Goal: Information Seeking & Learning: Learn about a topic

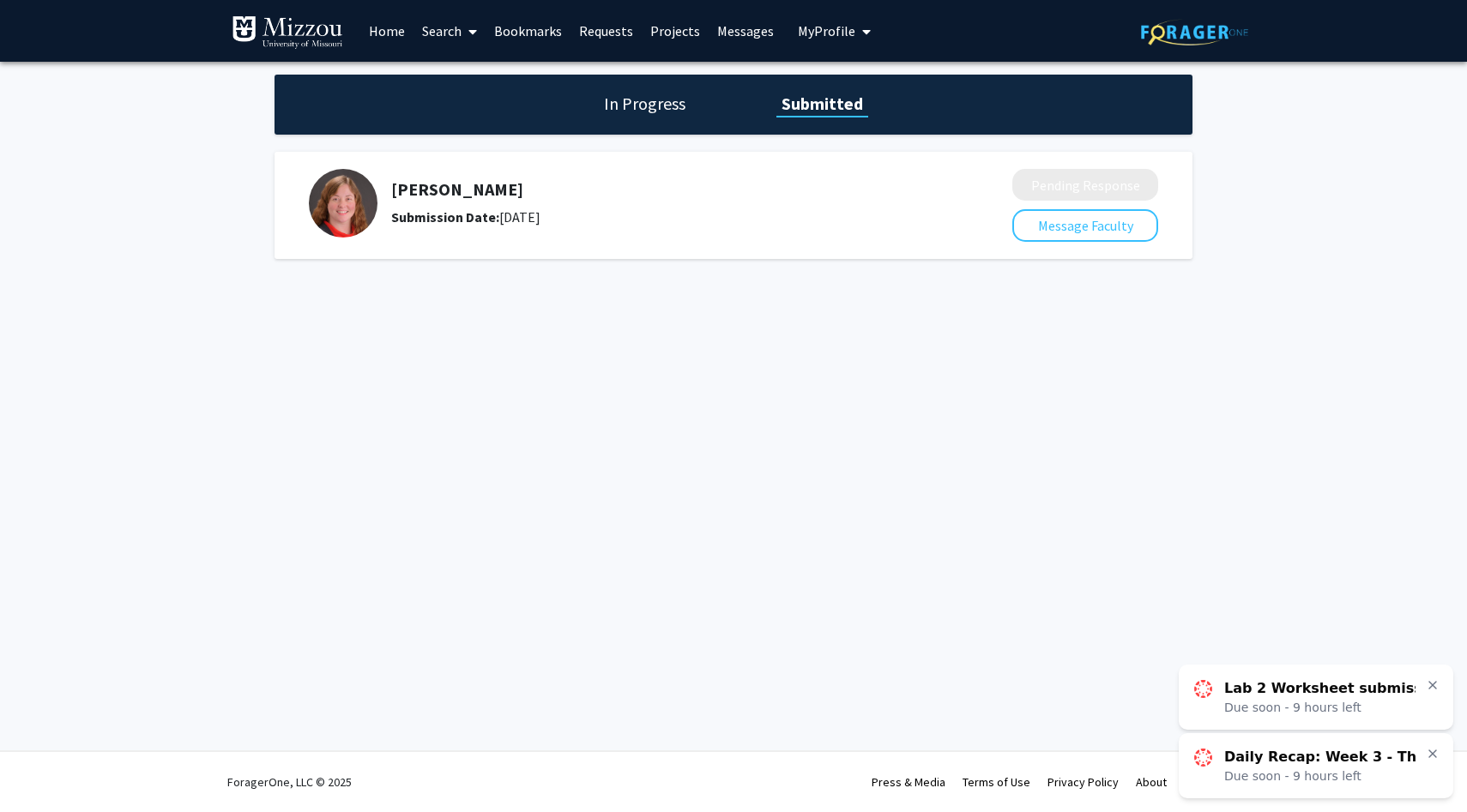
click at [393, 34] on link "Home" at bounding box center [387, 31] width 53 height 60
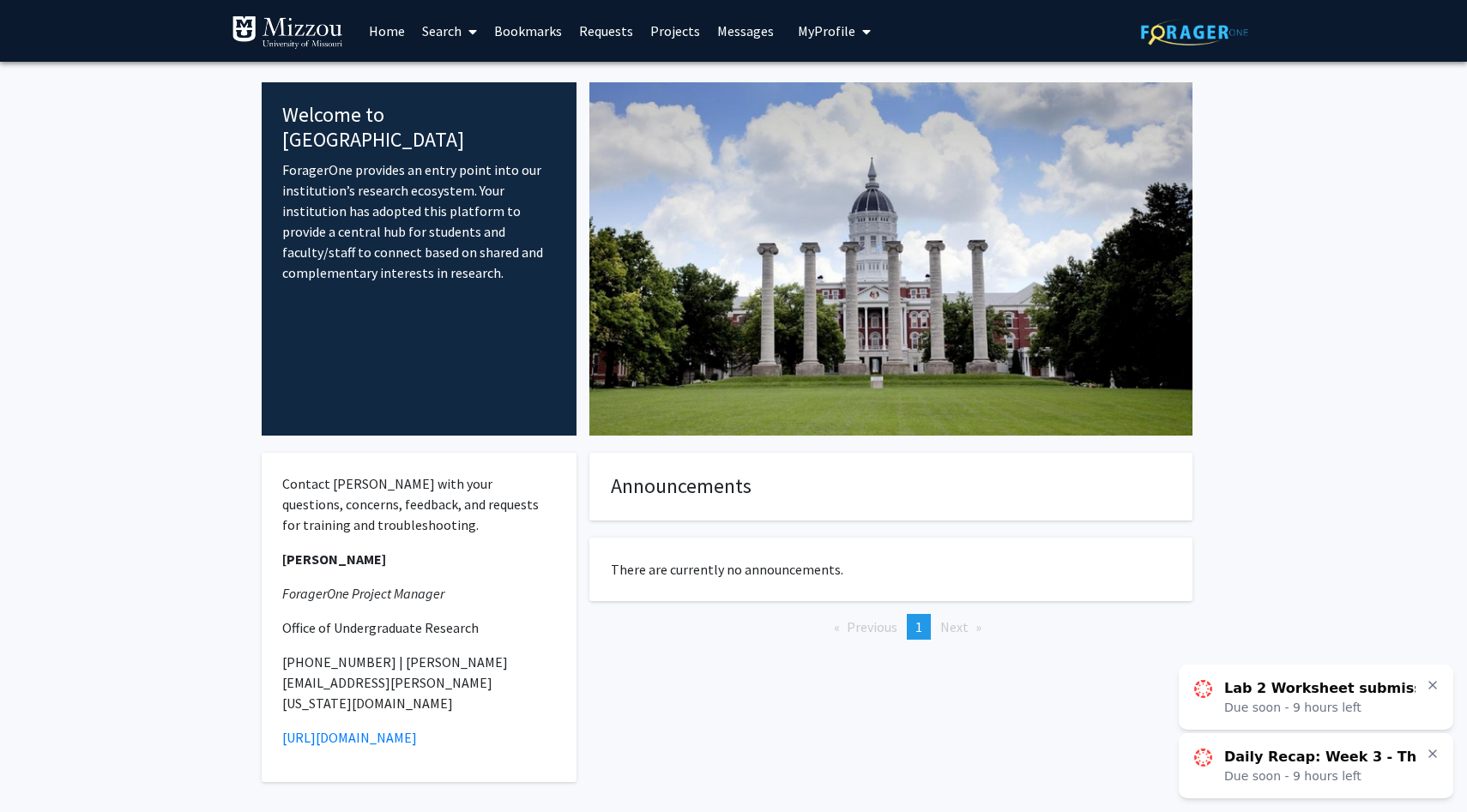
click at [592, 27] on link "Requests" at bounding box center [606, 31] width 71 height 60
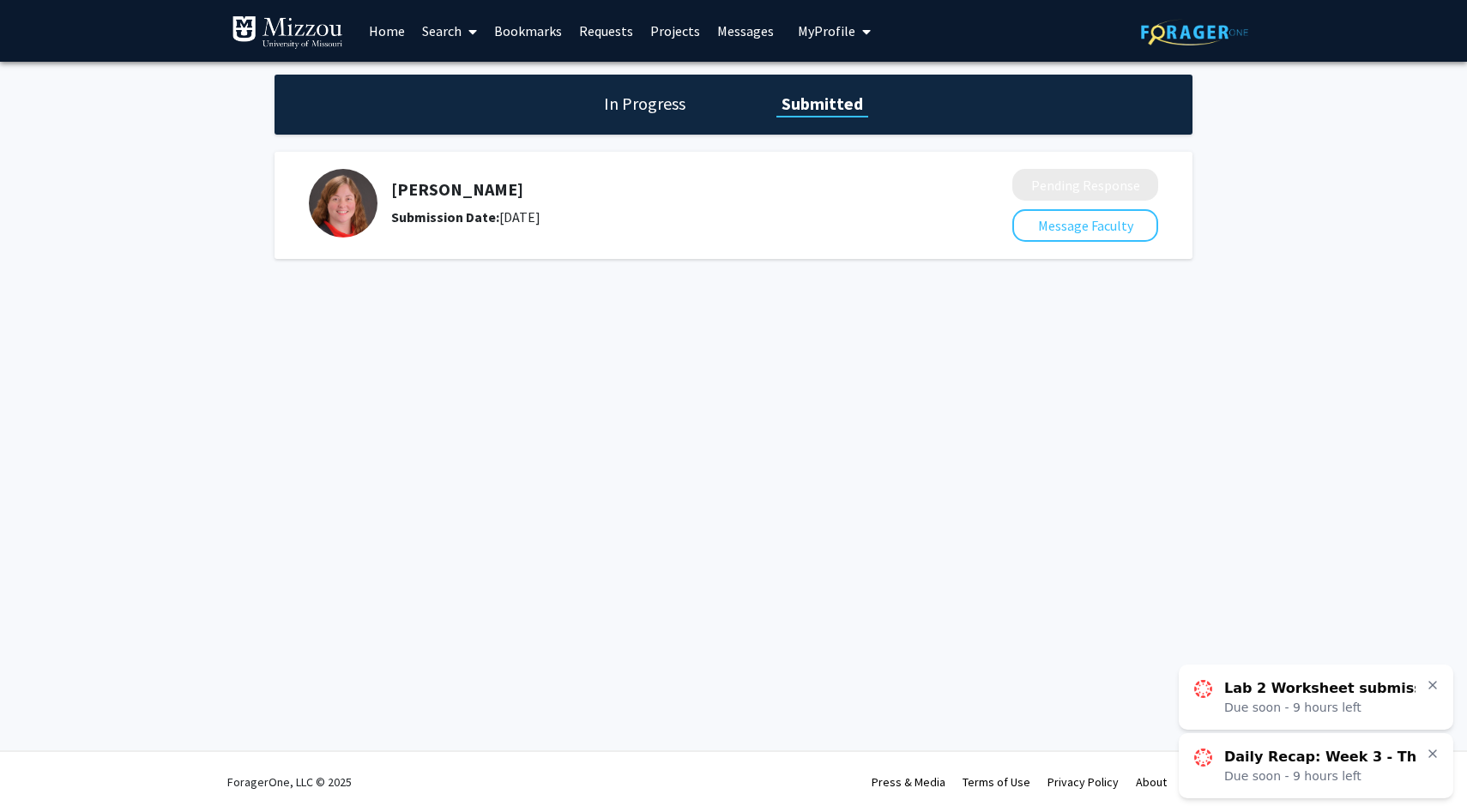
click at [676, 39] on link "Projects" at bounding box center [674, 31] width 67 height 60
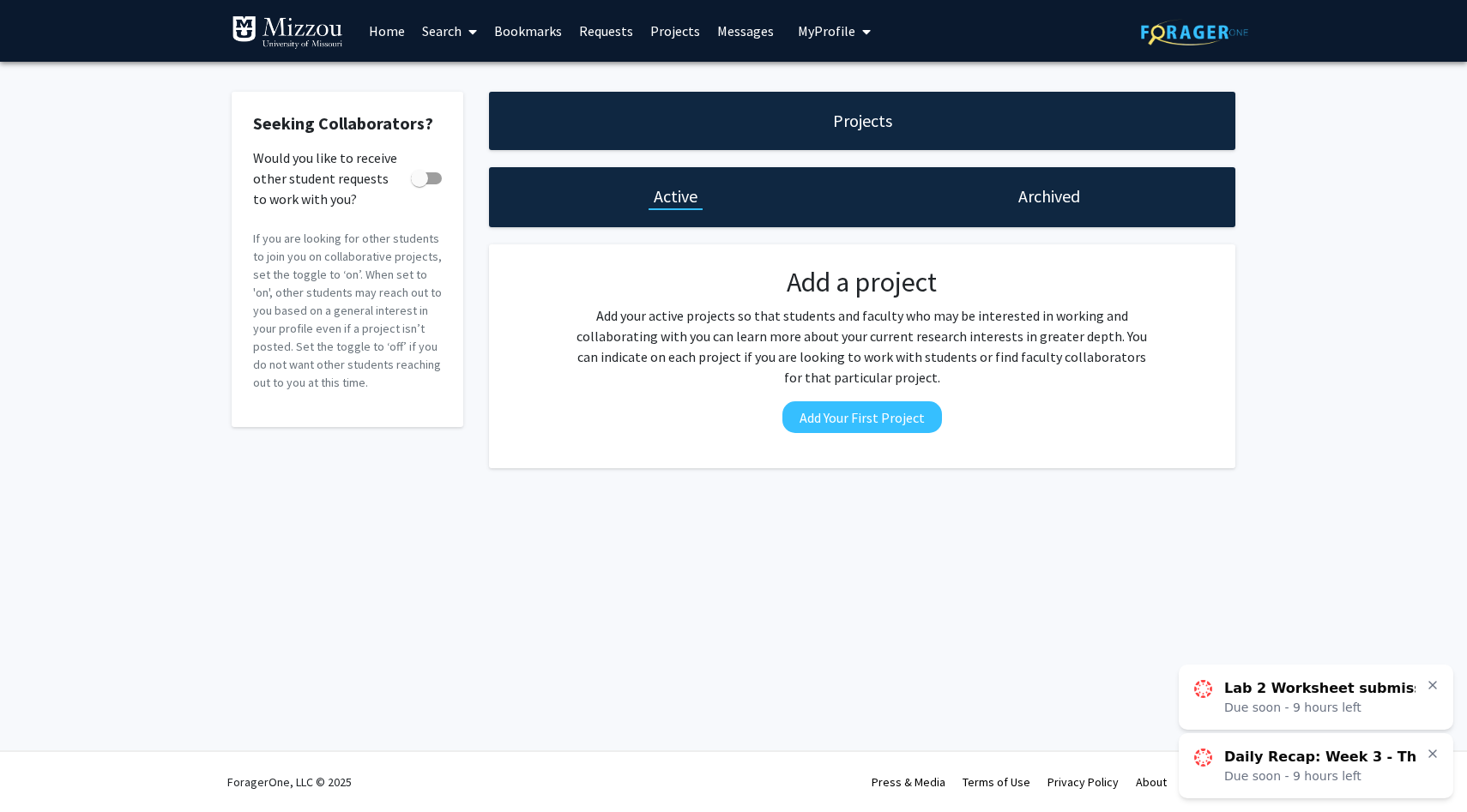
click at [540, 32] on link "Bookmarks" at bounding box center [528, 31] width 85 height 60
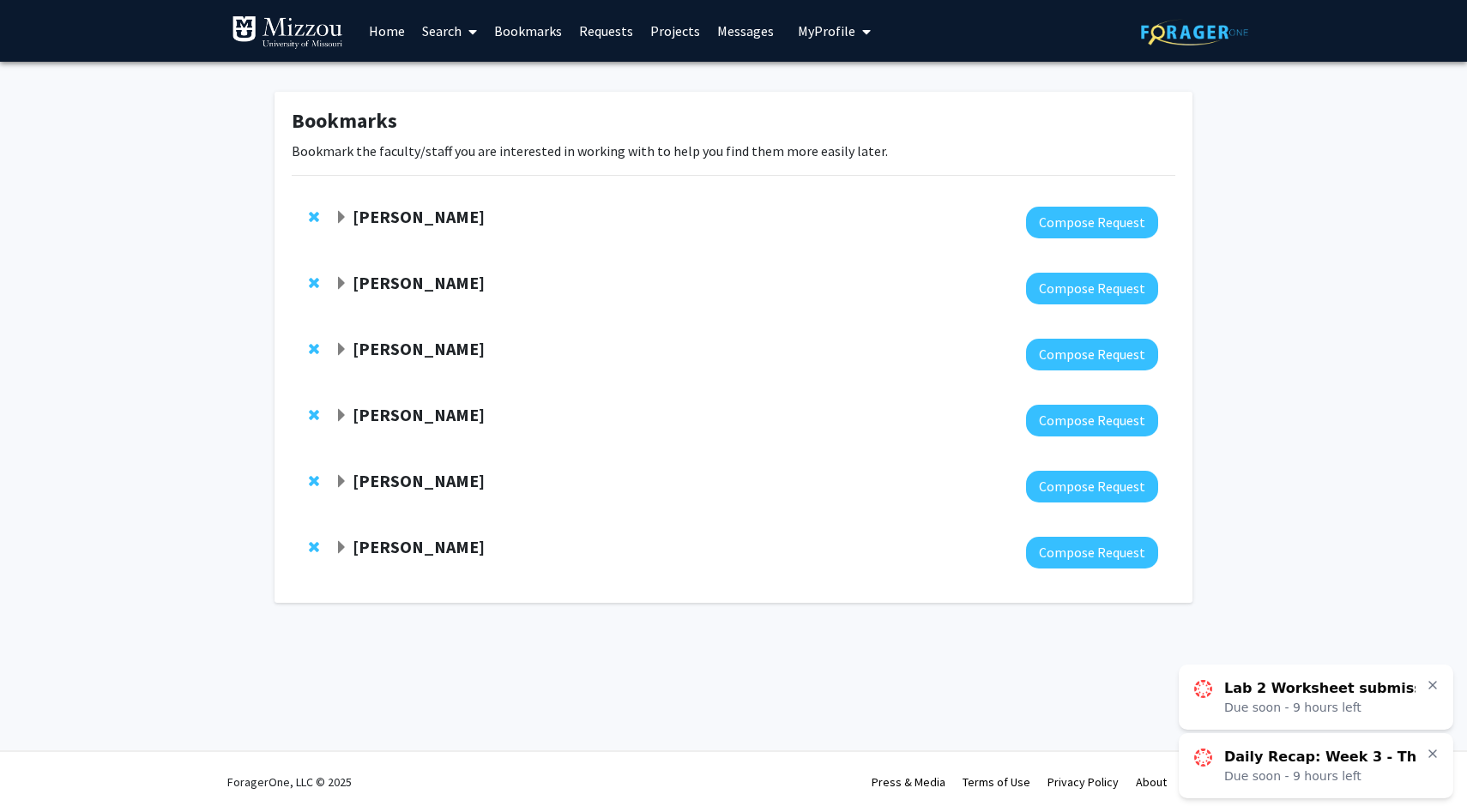
click at [455, 34] on link "Search" at bounding box center [450, 31] width 72 height 60
click at [467, 72] on span "Faculty/Staff" at bounding box center [477, 78] width 126 height 34
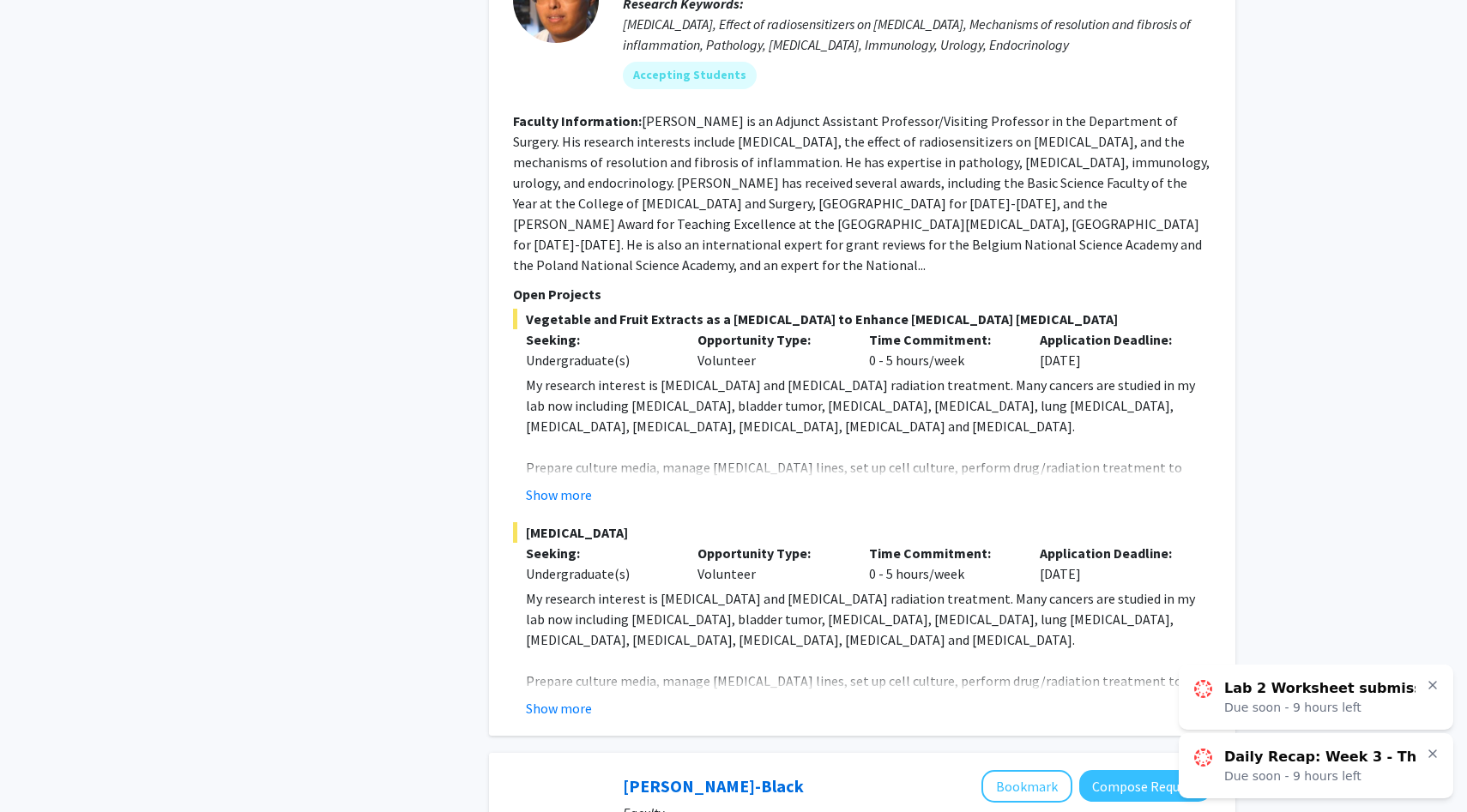
scroll to position [2780, 0]
click at [562, 697] on button "Show more" at bounding box center [559, 706] width 66 height 20
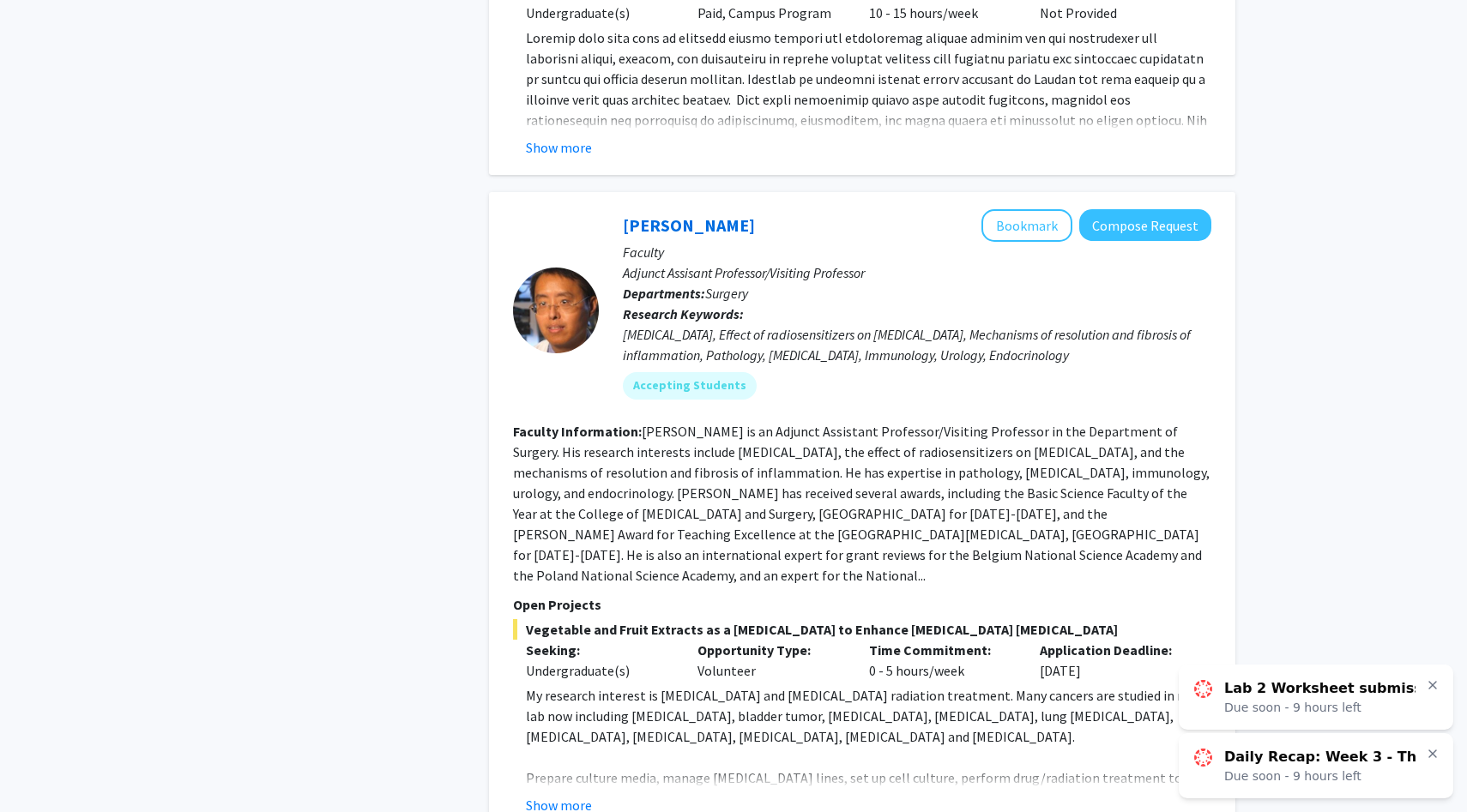
scroll to position [2458, 0]
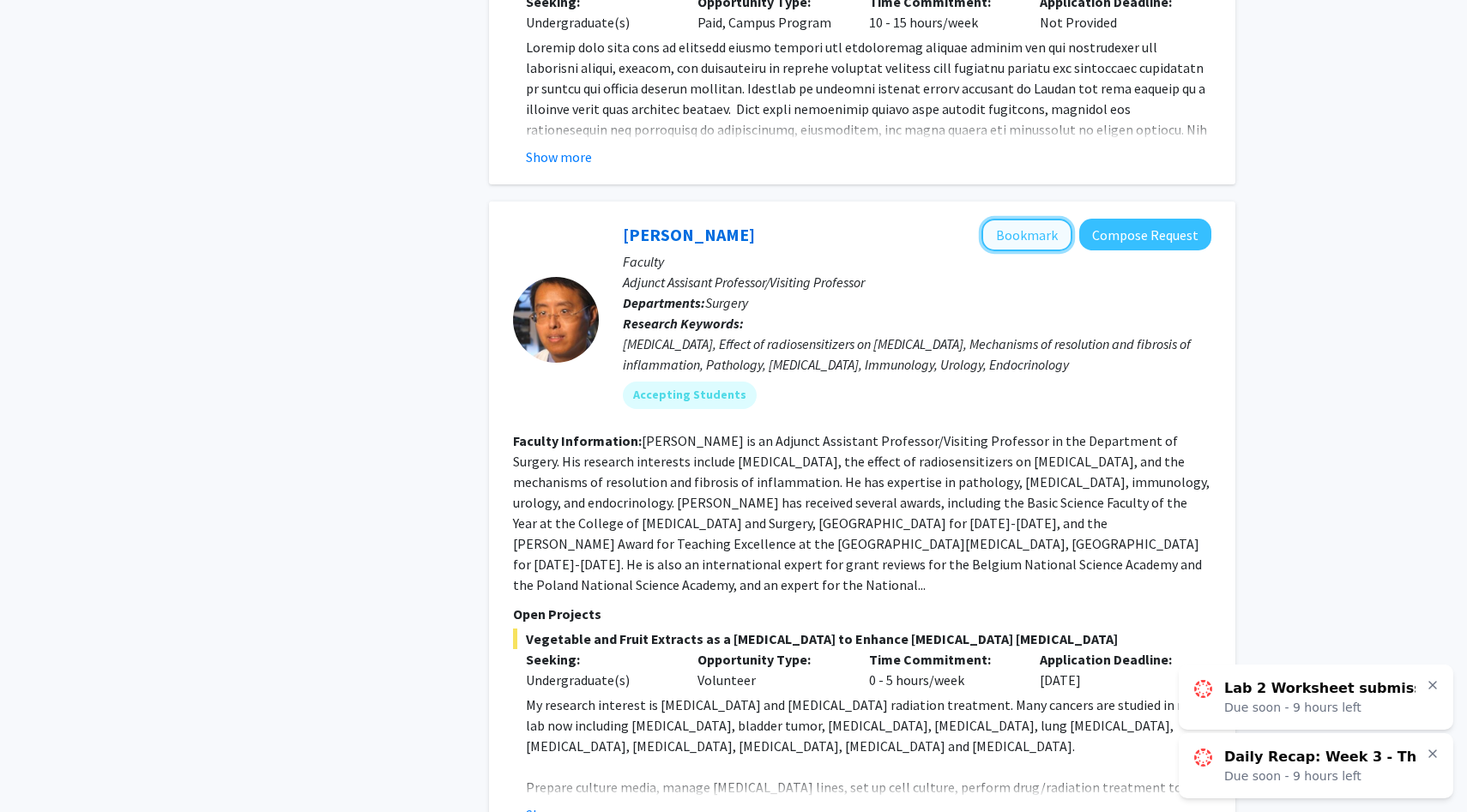
click at [1019, 219] on button "Bookmark" at bounding box center [1027, 235] width 91 height 33
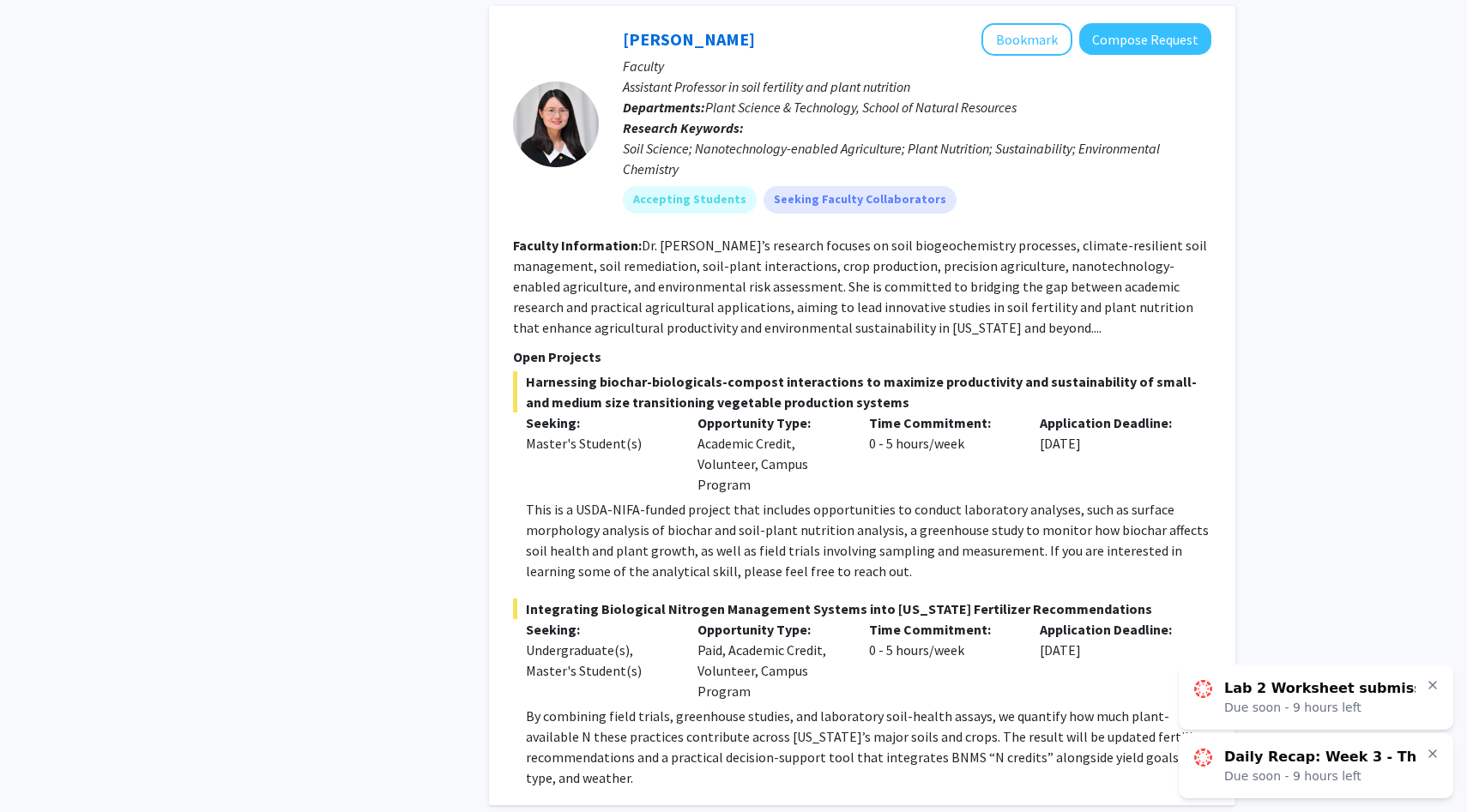
scroll to position [8021, 0]
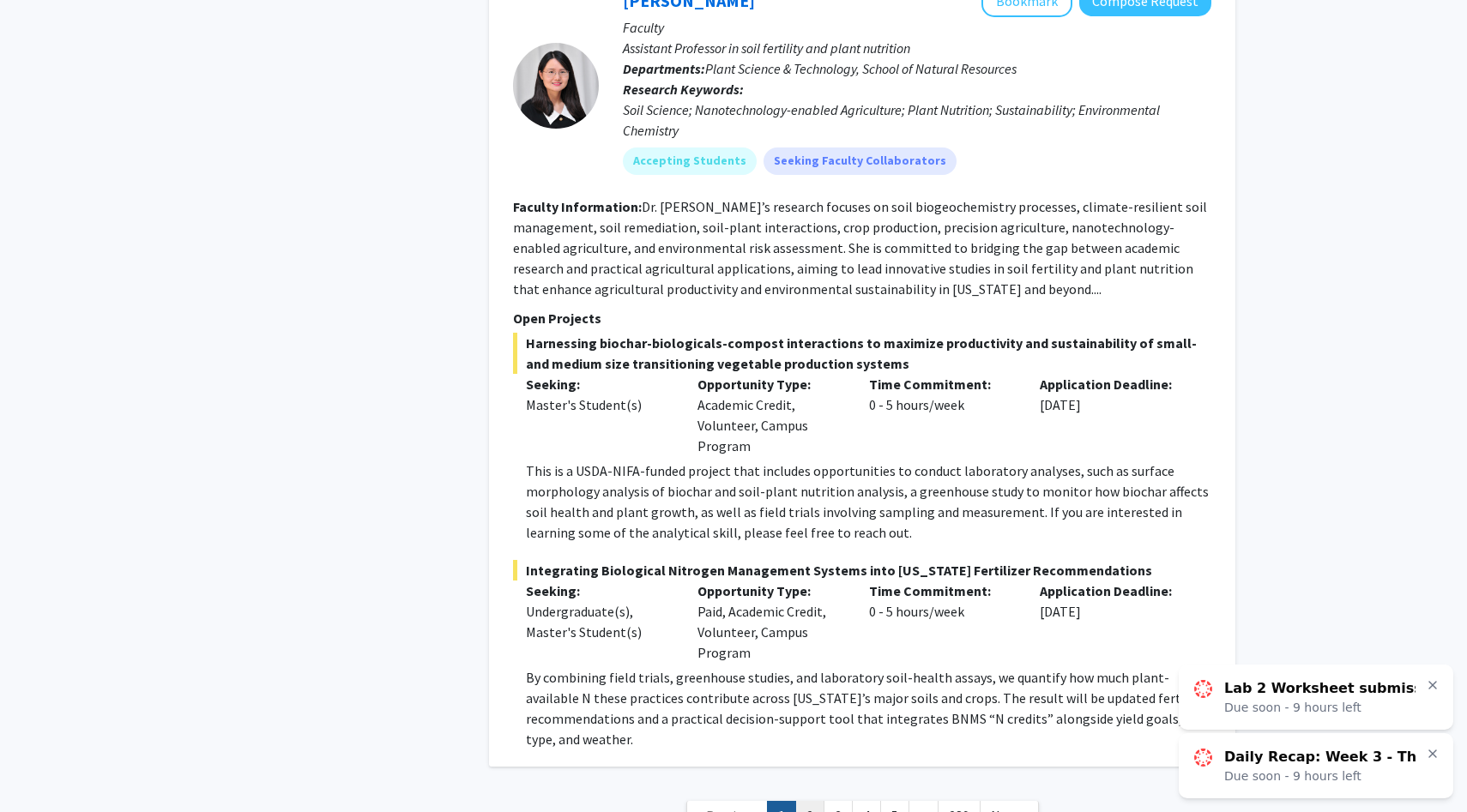
click at [815, 801] on link "2" at bounding box center [810, 816] width 29 height 30
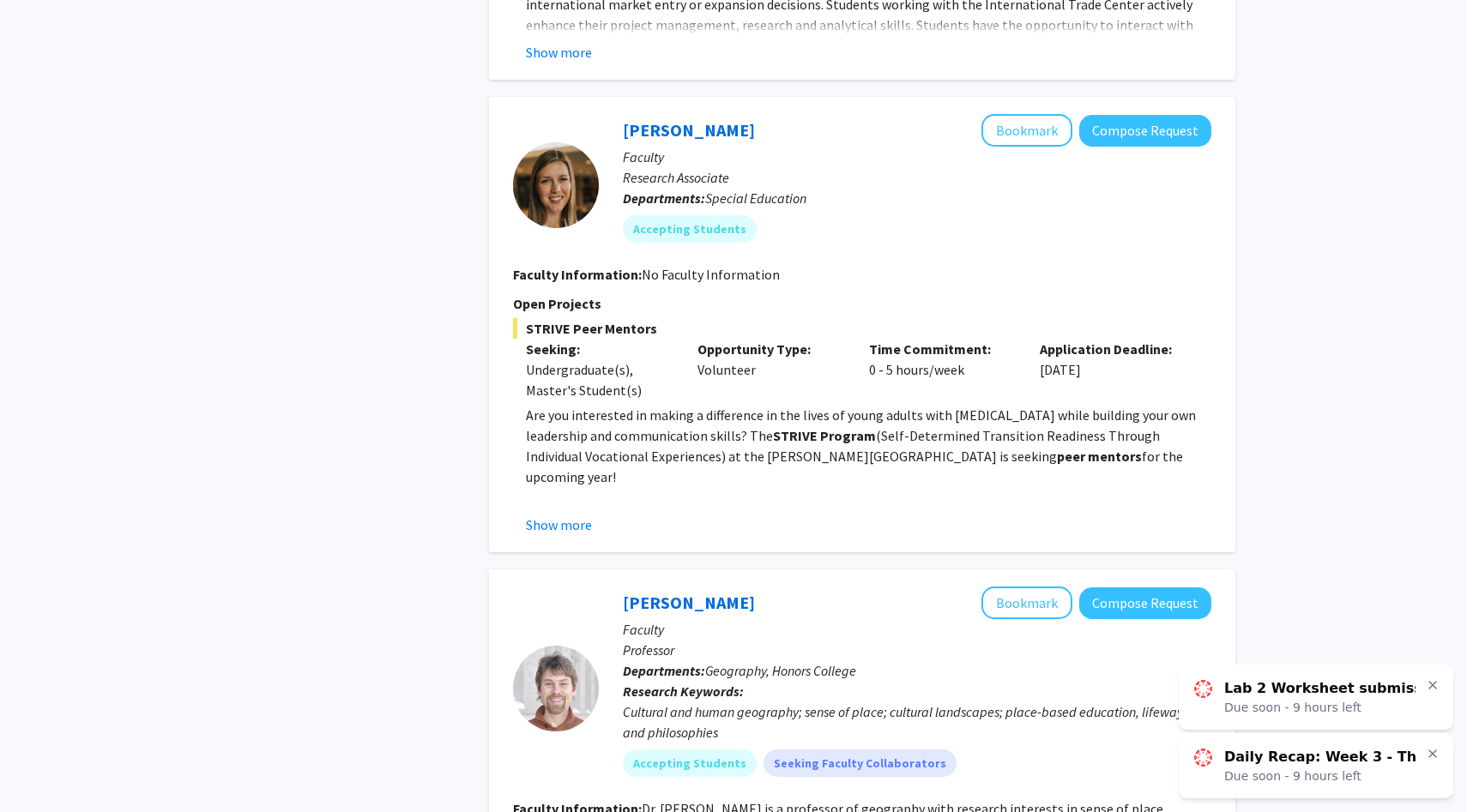
scroll to position [4273, 0]
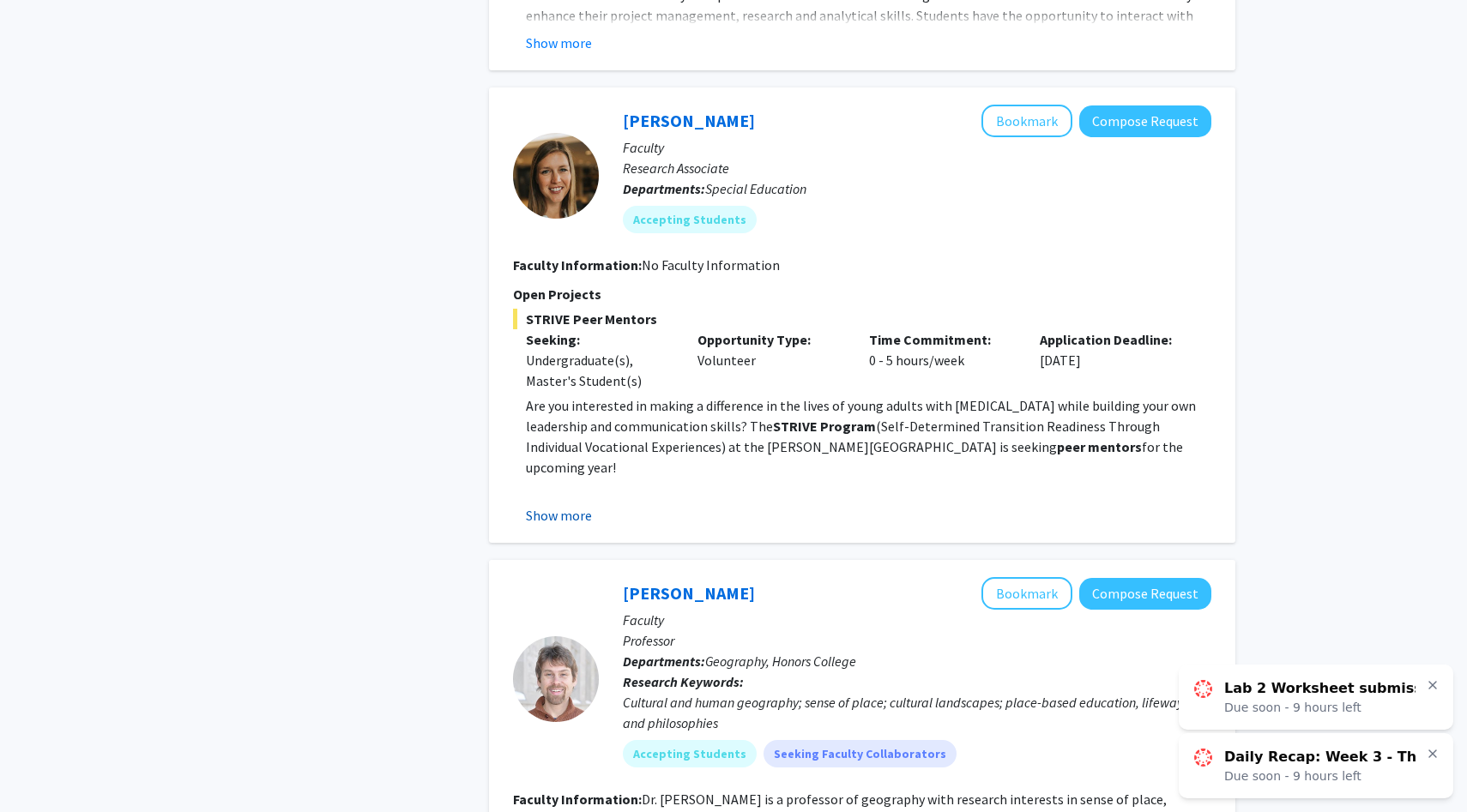
click at [568, 505] on button "Show more" at bounding box center [559, 515] width 66 height 20
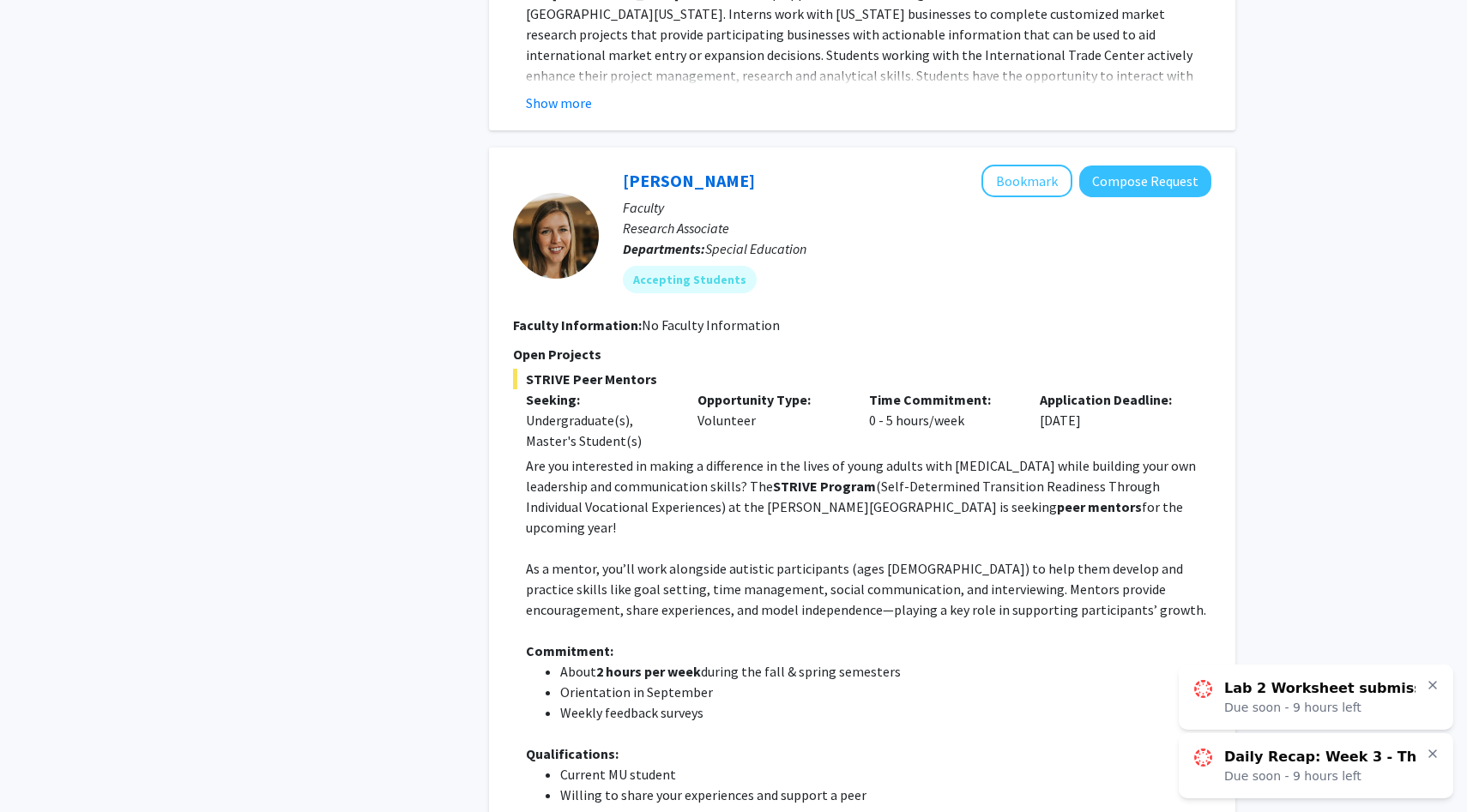
scroll to position [4206, 0]
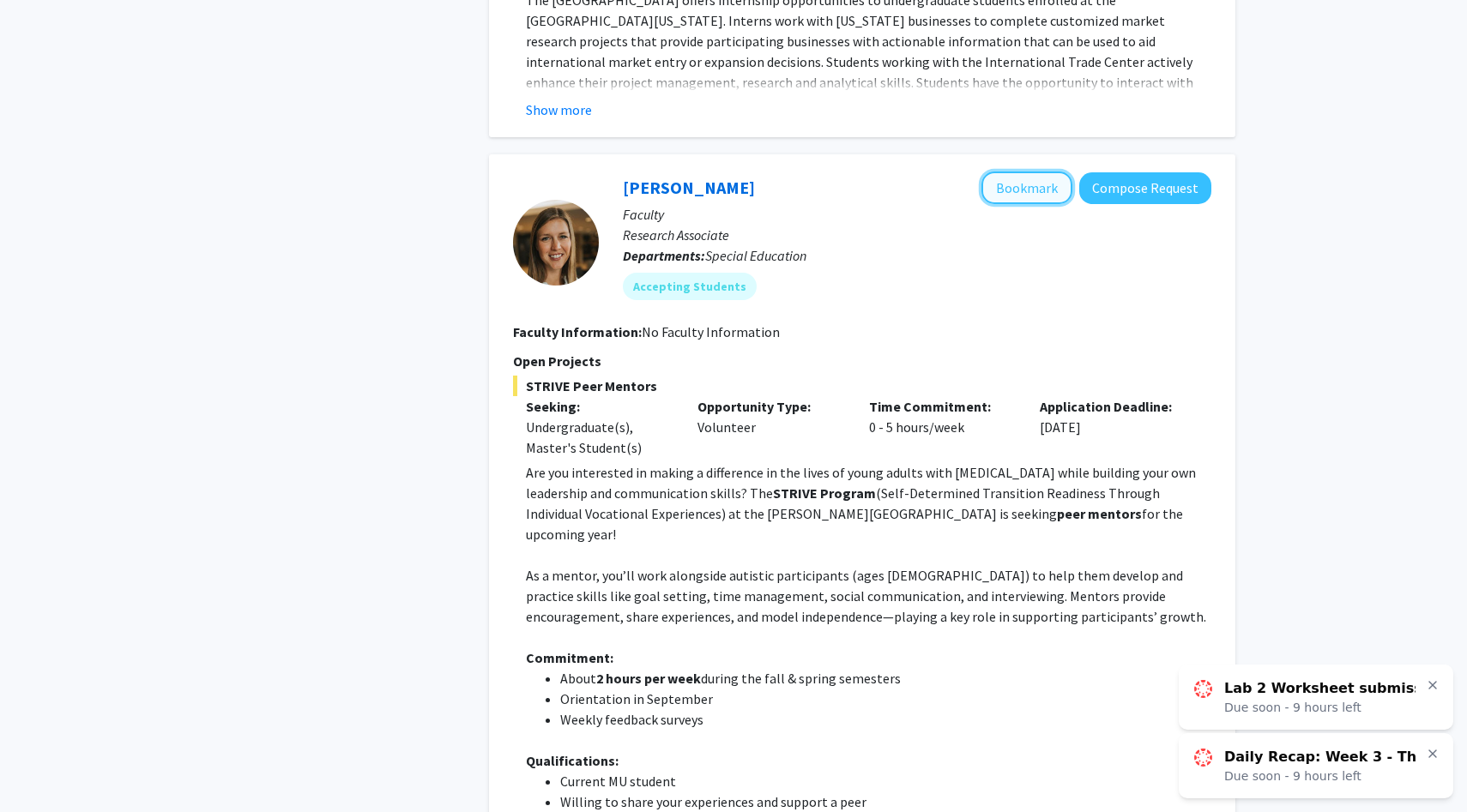
click at [1039, 172] on button "Bookmark" at bounding box center [1027, 188] width 91 height 33
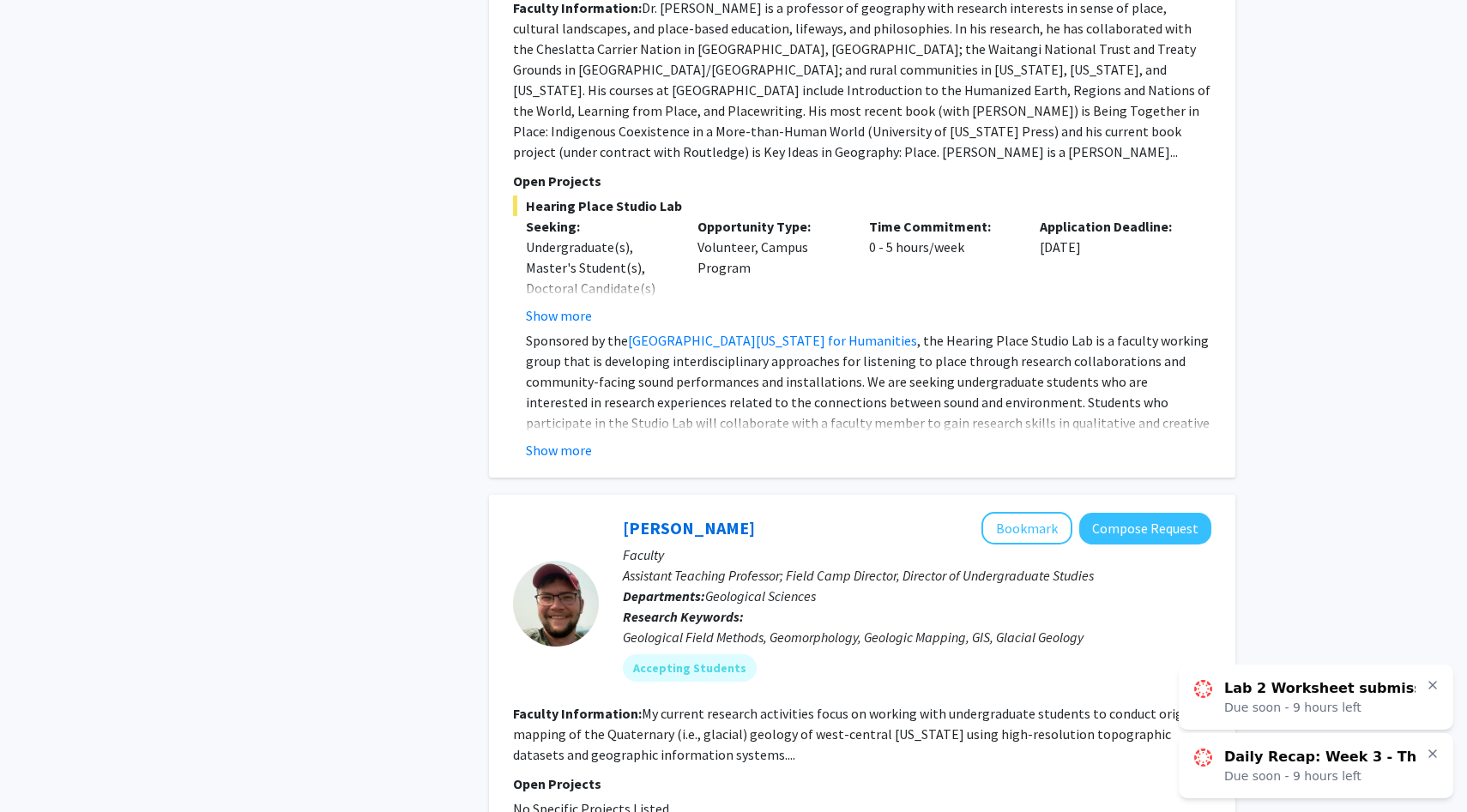
scroll to position [5402, 0]
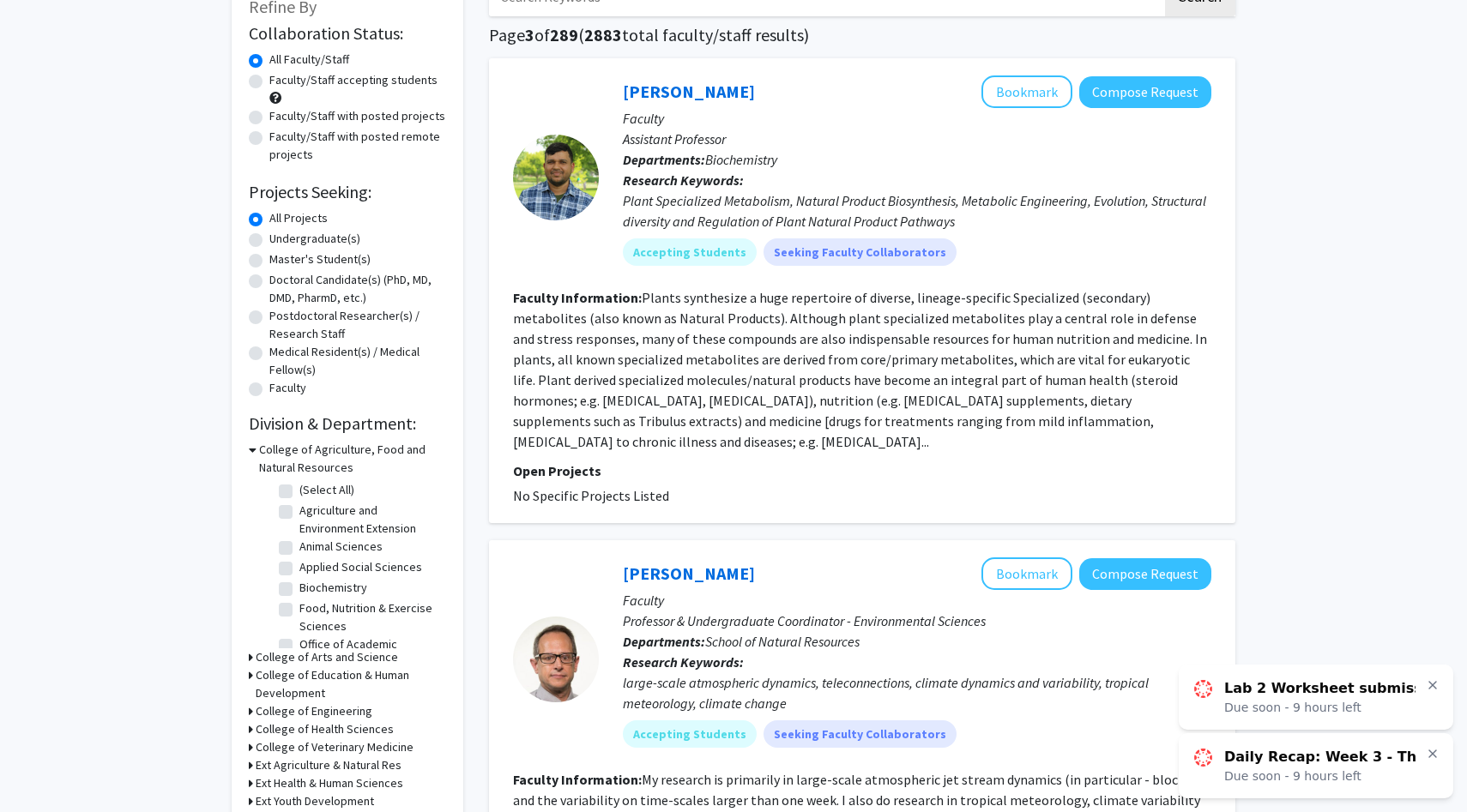
scroll to position [149, 0]
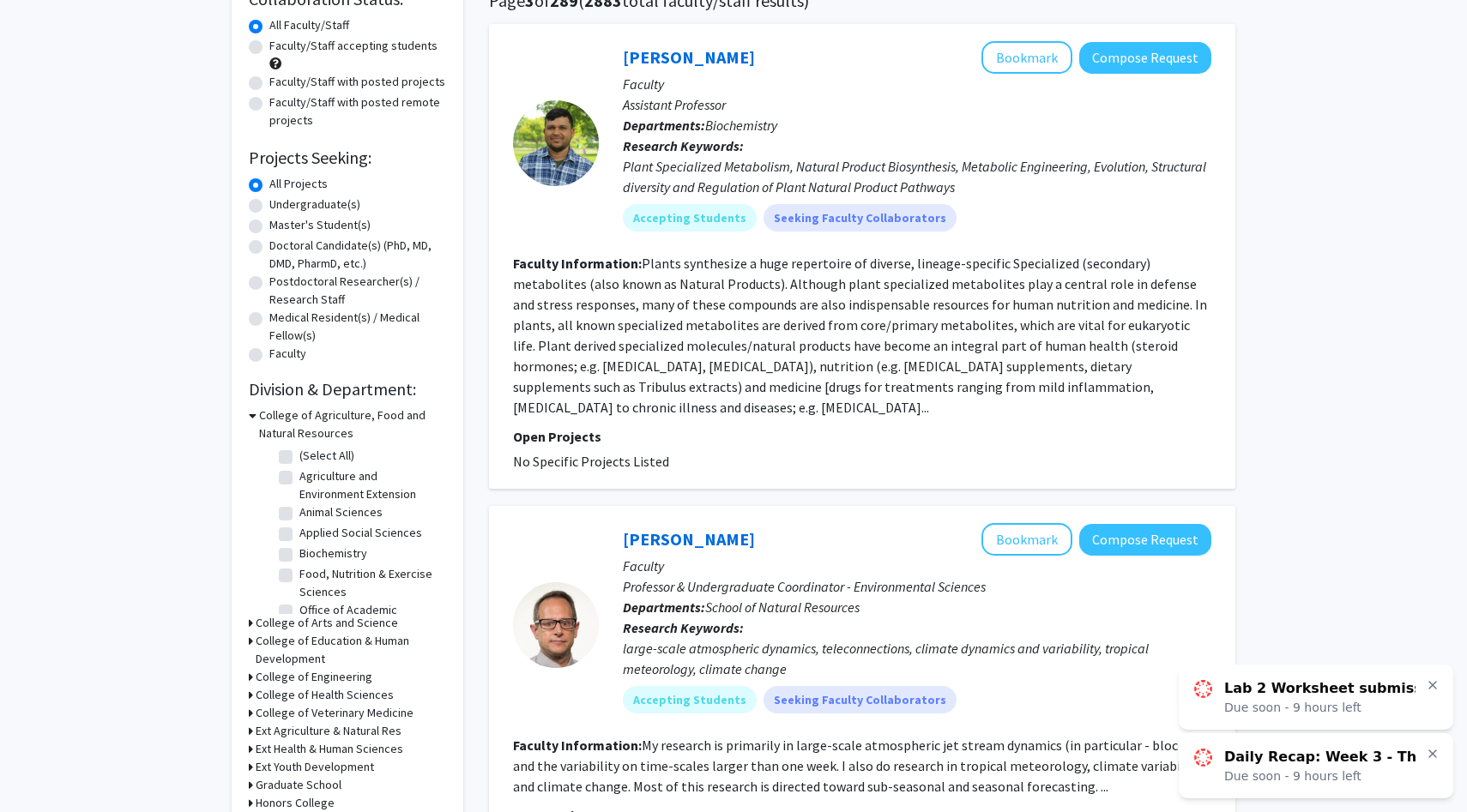
click at [269, 206] on label "Undergraduate(s)" at bounding box center [315, 204] width 91 height 18
click at [269, 206] on input "Undergraduate(s)" at bounding box center [275, 202] width 12 height 12
radio input "true"
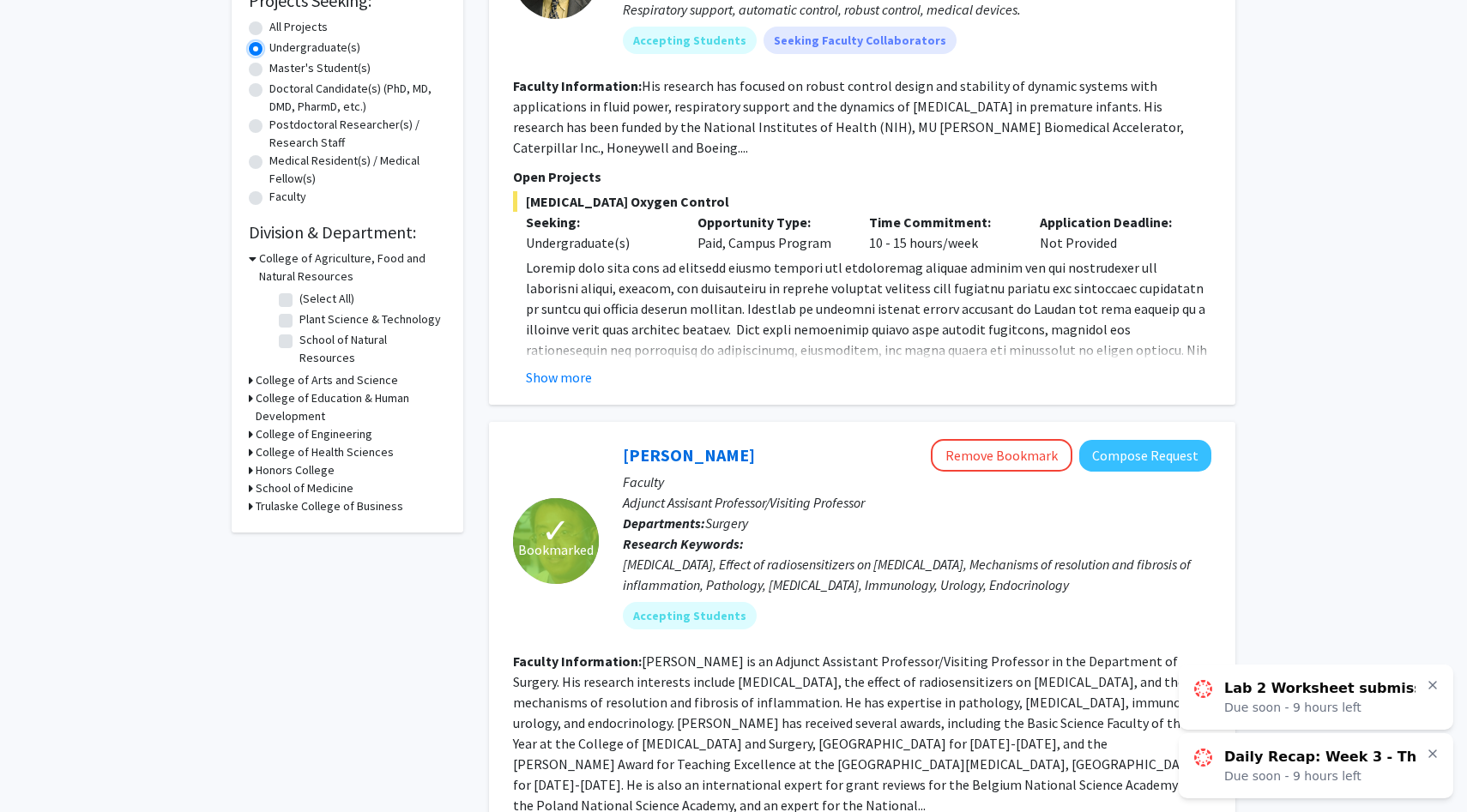
scroll to position [318, 0]
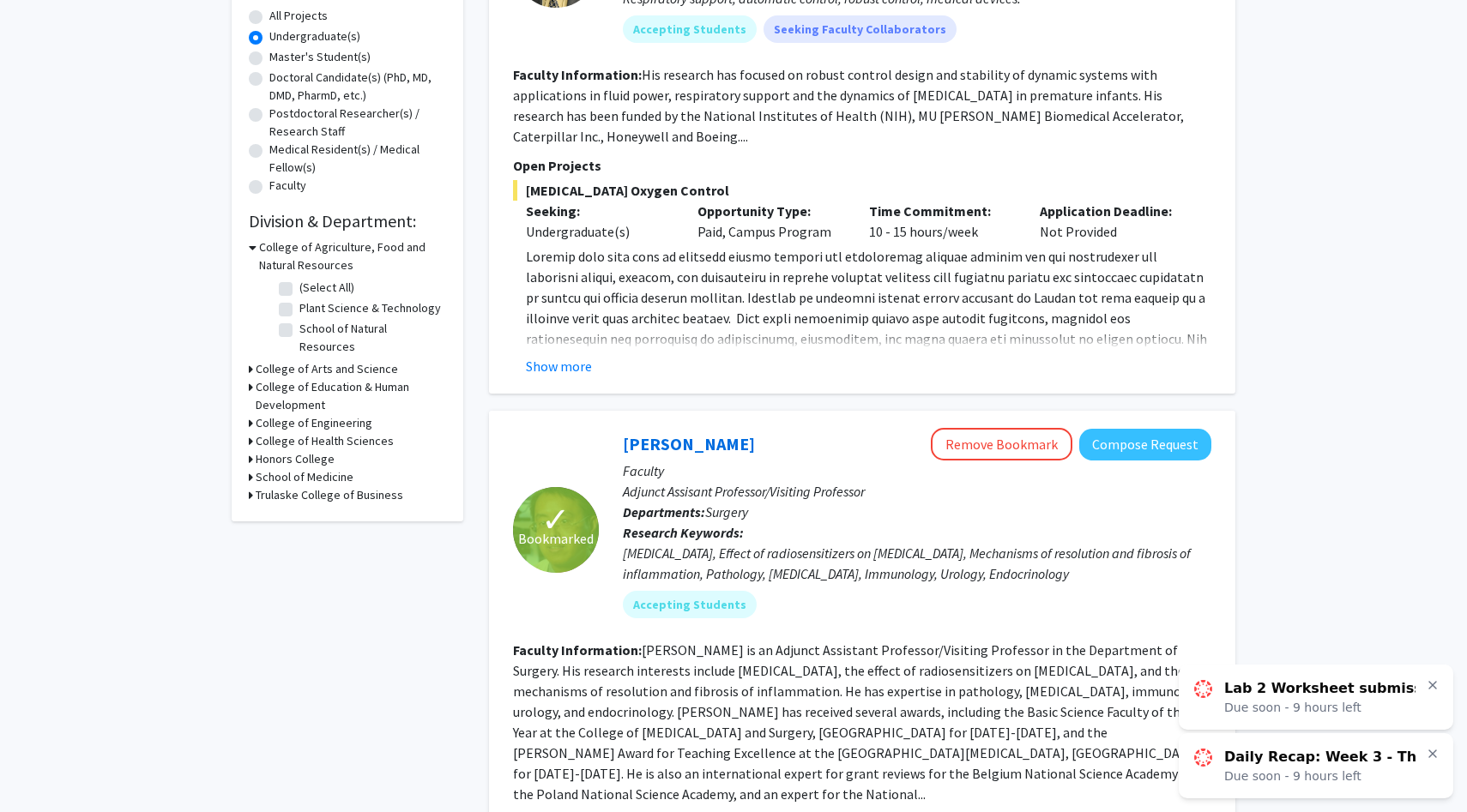
click at [350, 360] on h3 "College of Arts and Science" at bounding box center [327, 369] width 142 height 18
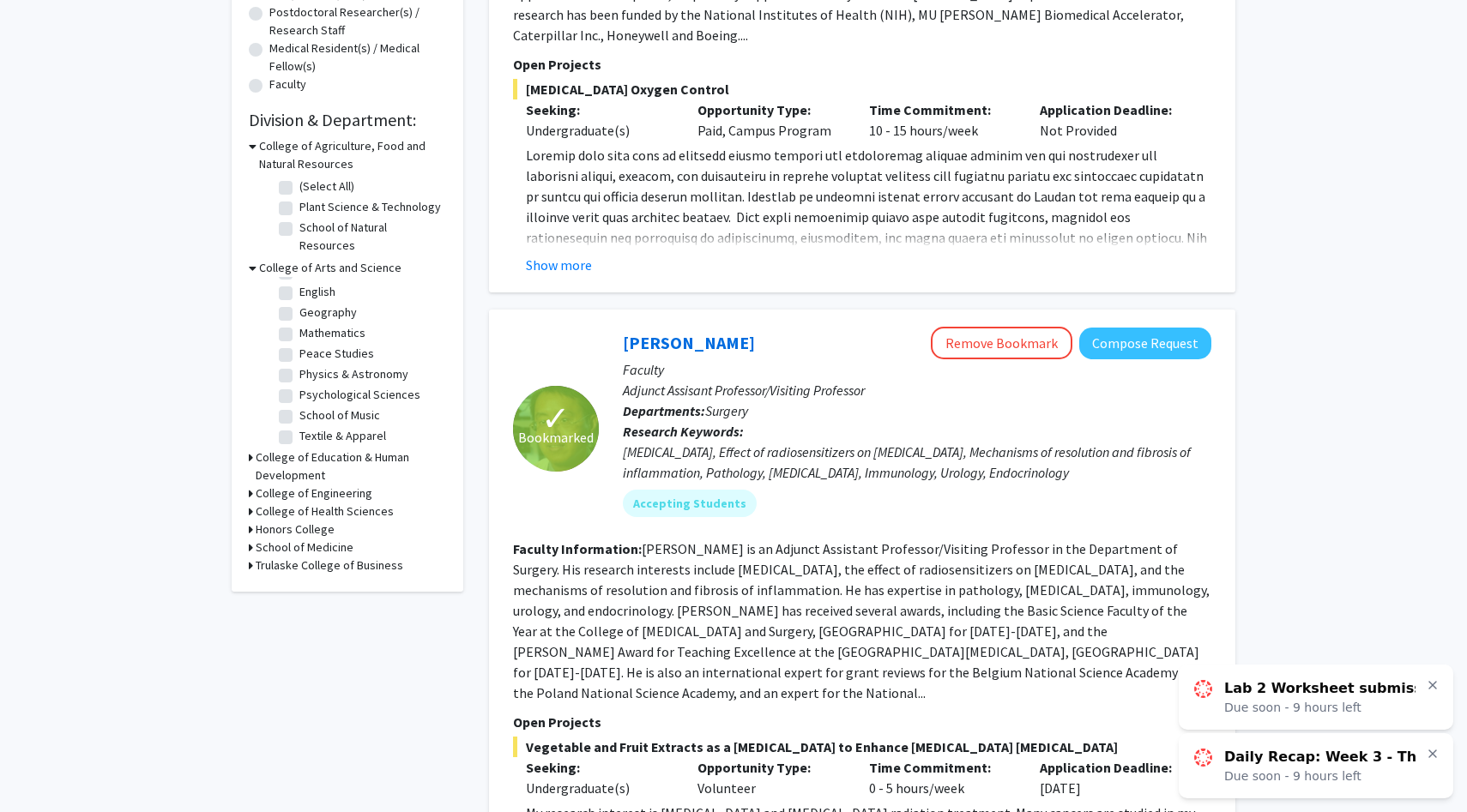
scroll to position [0, 0]
click at [293, 503] on h3 "College of Health Sciences" at bounding box center [325, 512] width 139 height 18
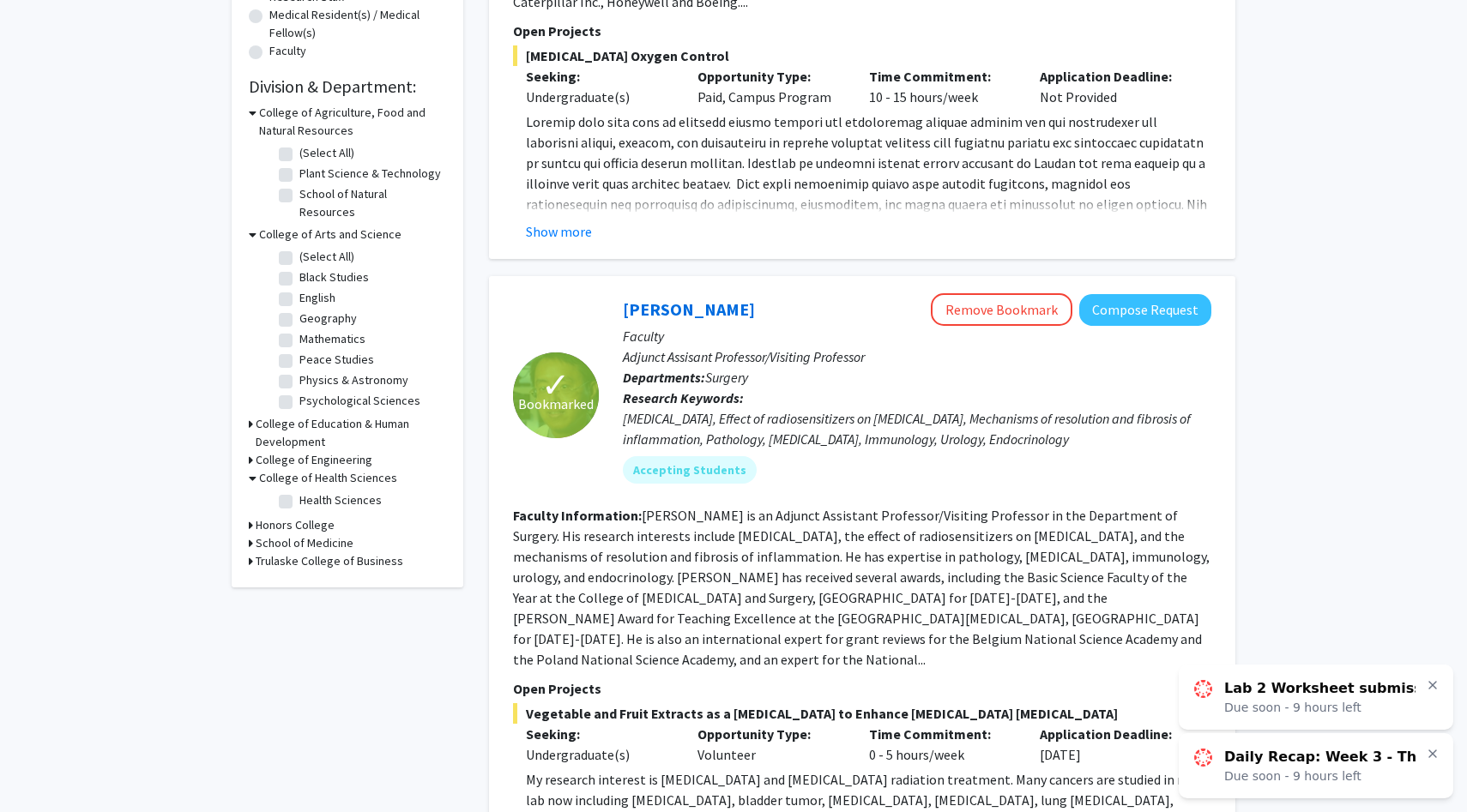
scroll to position [453, 0]
click at [318, 534] on h3 "School of Medicine" at bounding box center [304, 543] width 98 height 18
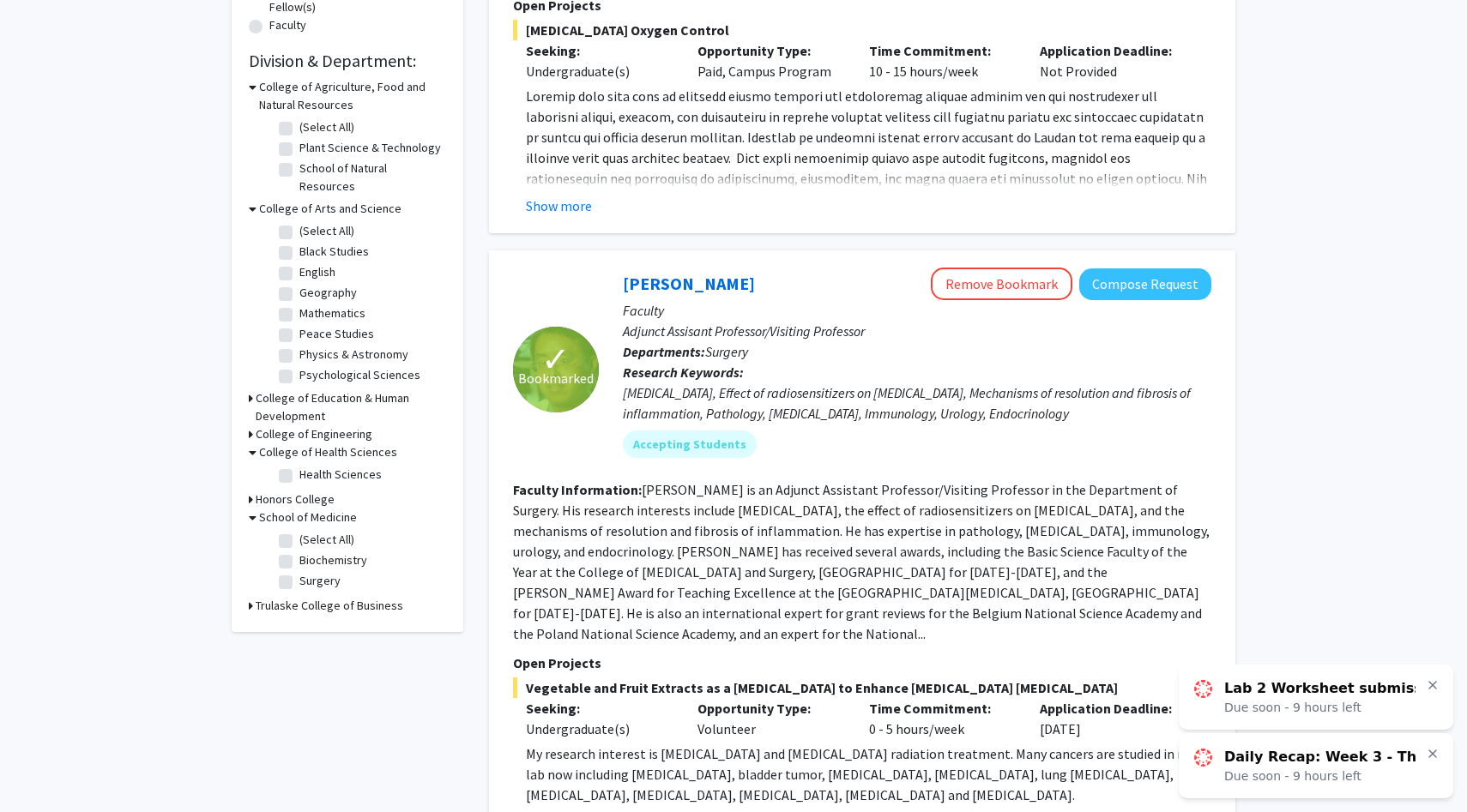
scroll to position [482, 0]
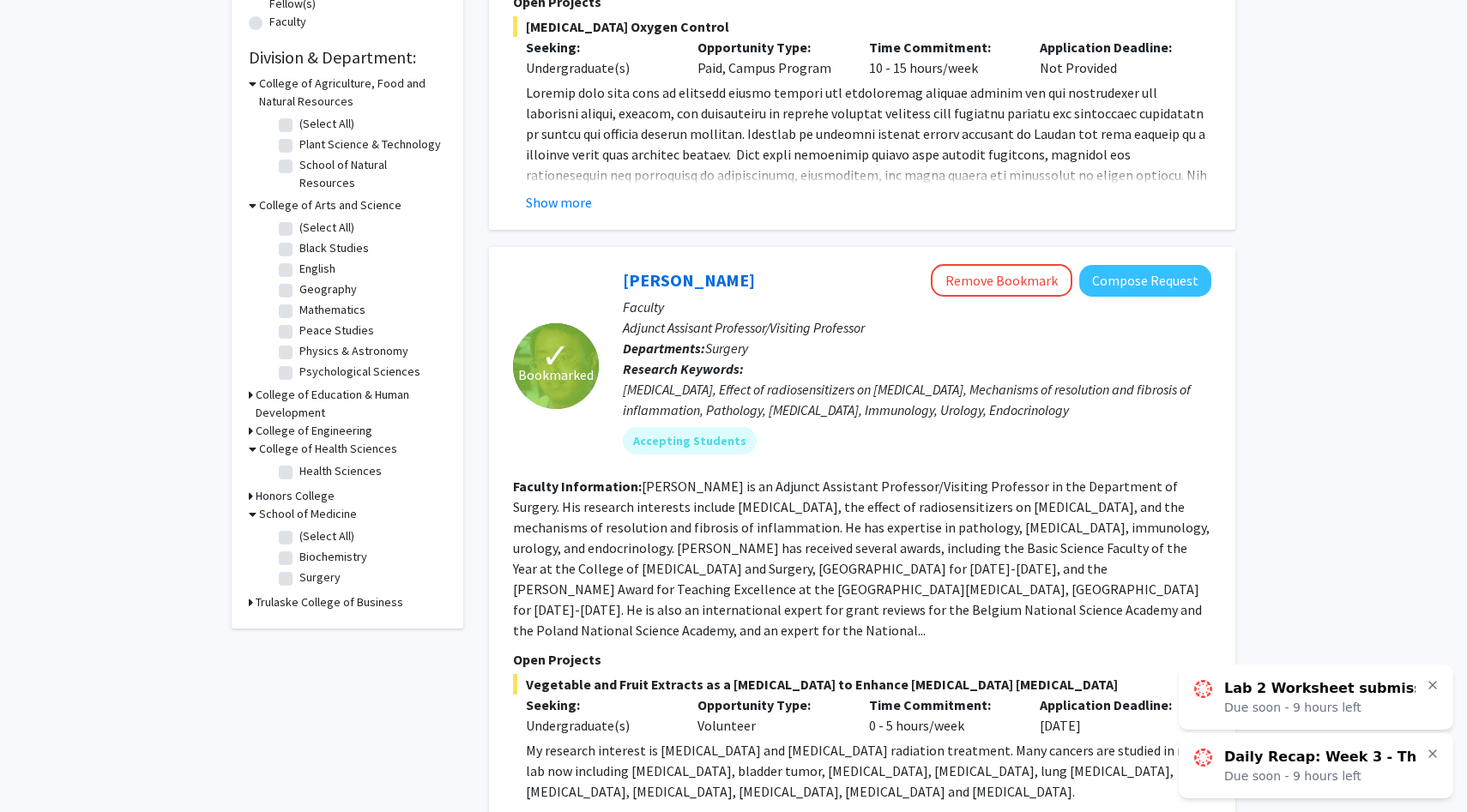
click at [299, 527] on label "(Select All)" at bounding box center [327, 536] width 55 height 18
click at [299, 527] on input "(Select All)" at bounding box center [305, 533] width 12 height 12
checkbox input "true"
